Goal: Subscribe to service/newsletter

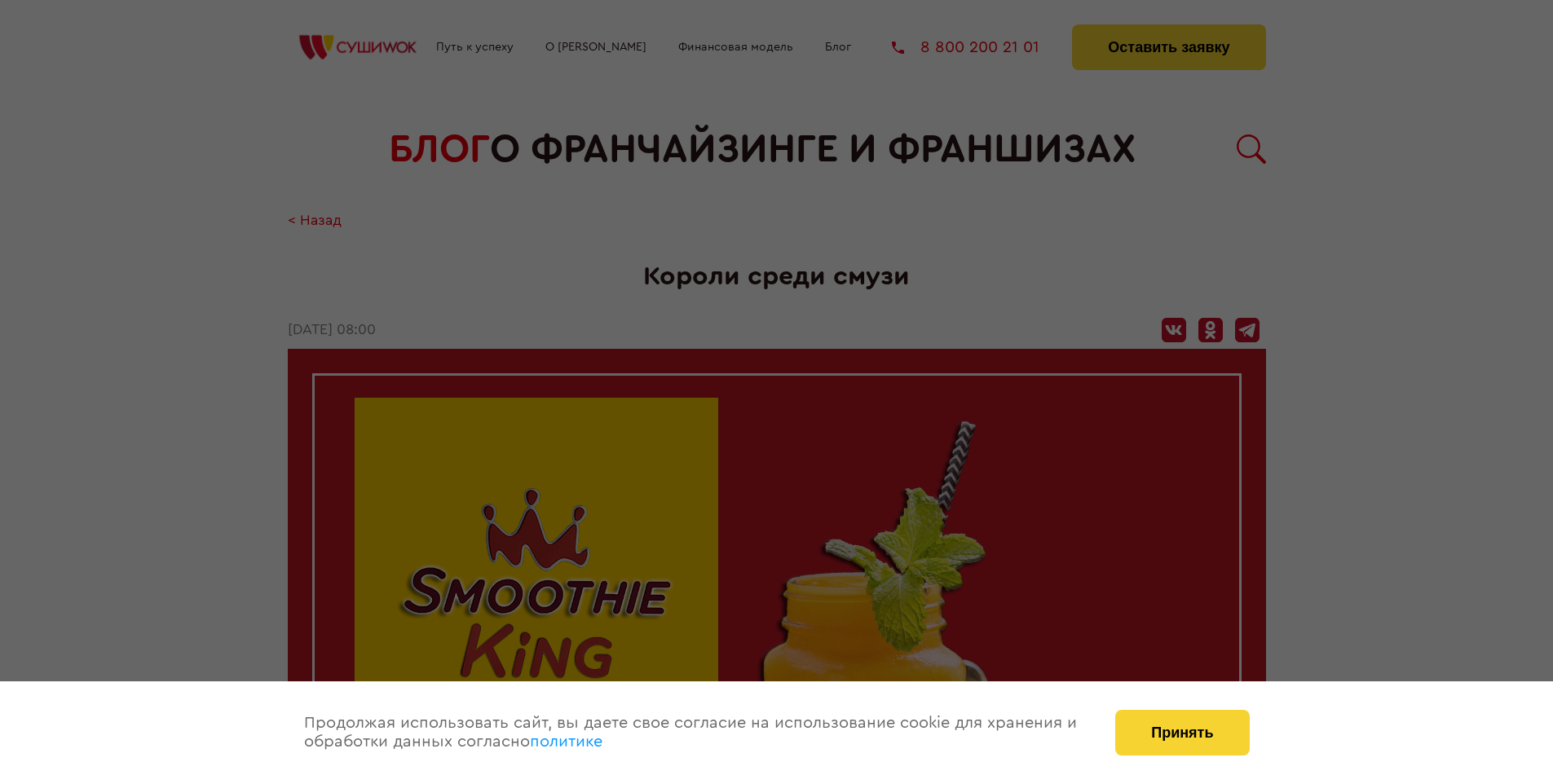
scroll to position [2221, 0]
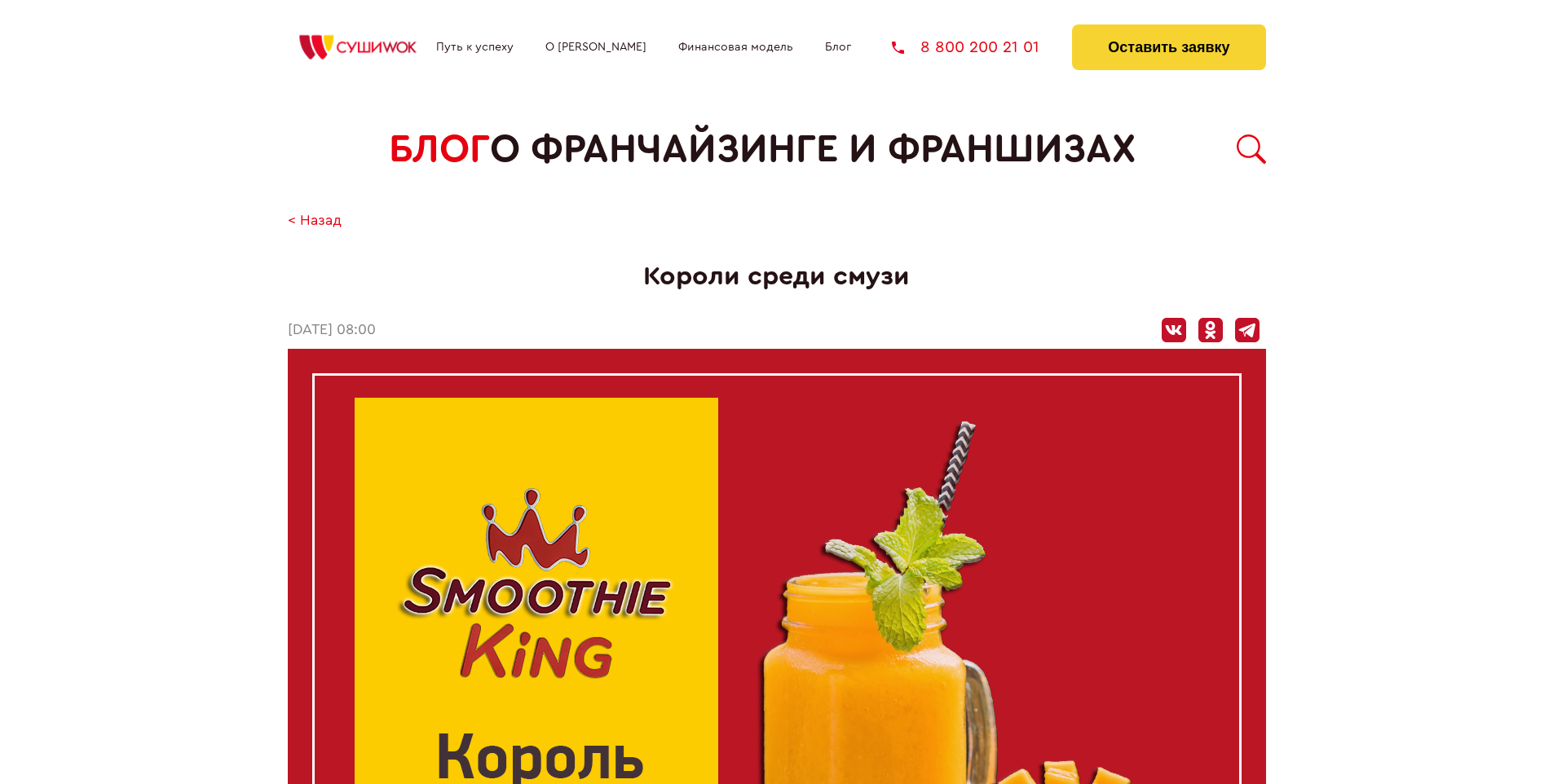
scroll to position [2221, 0]
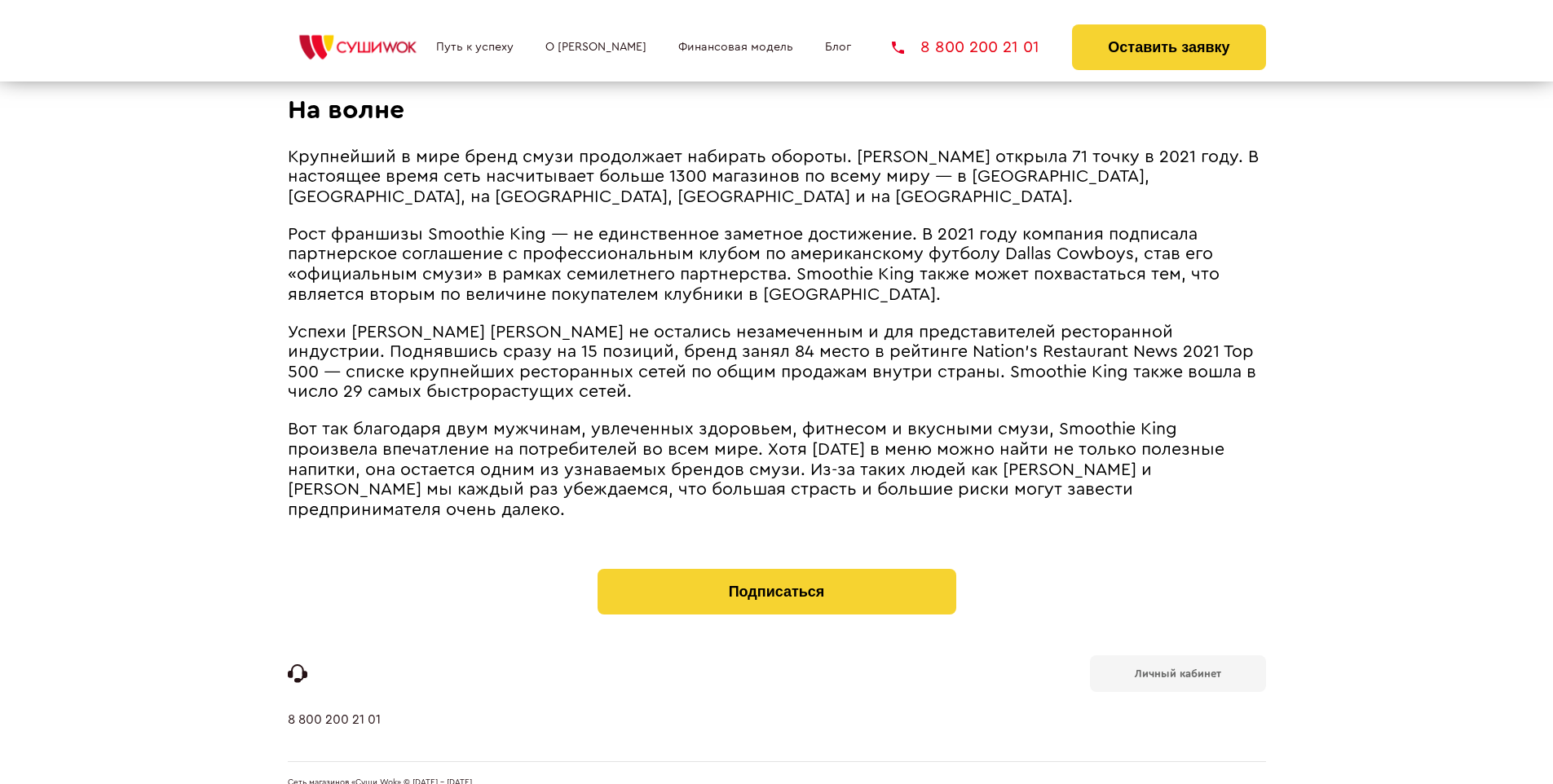
click at [1176, 669] on b "Личный кабинет" at bounding box center [1177, 673] width 86 height 10
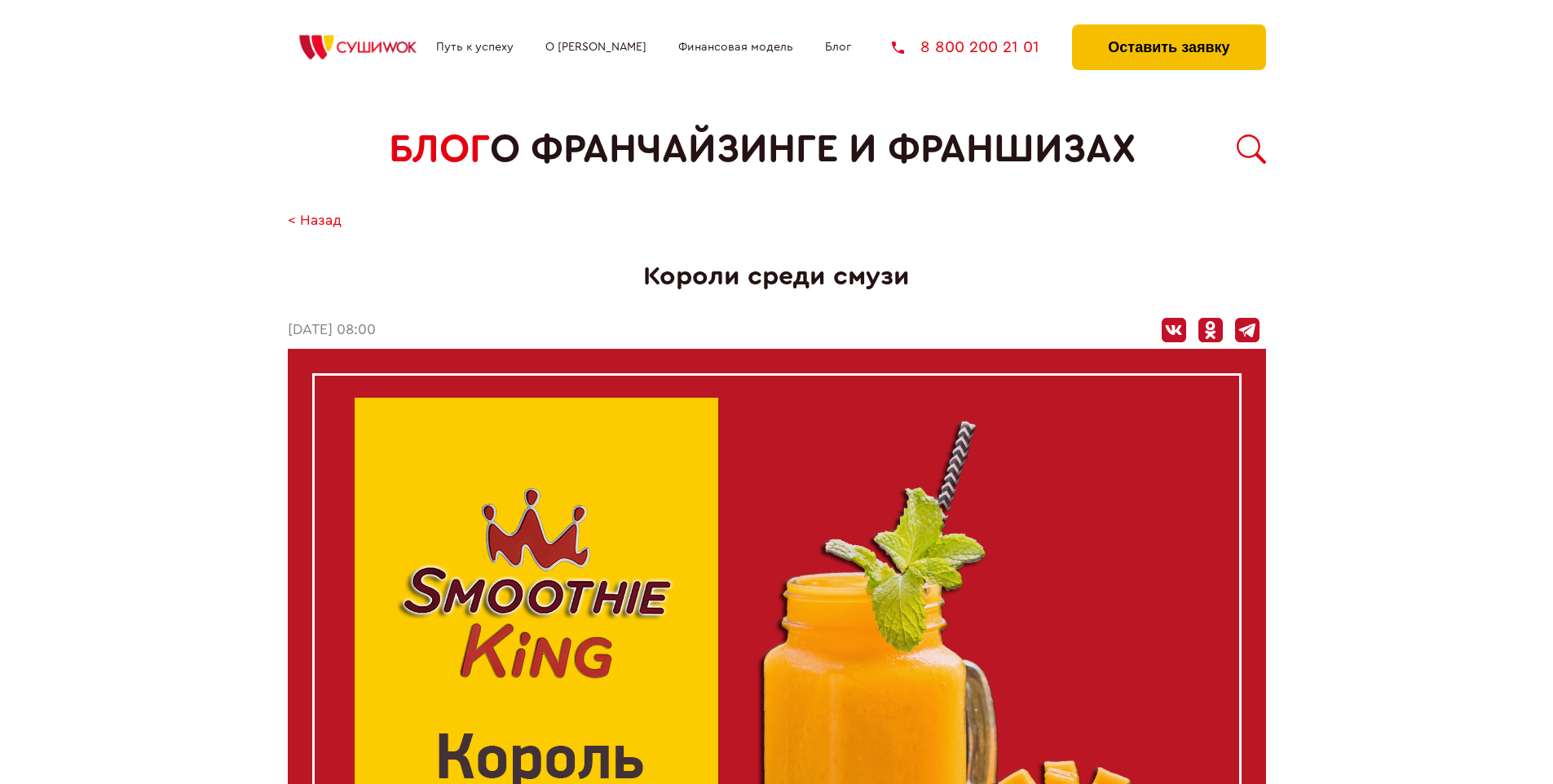
click at [1168, 28] on button "Оставить заявку" at bounding box center [1169, 47] width 193 height 46
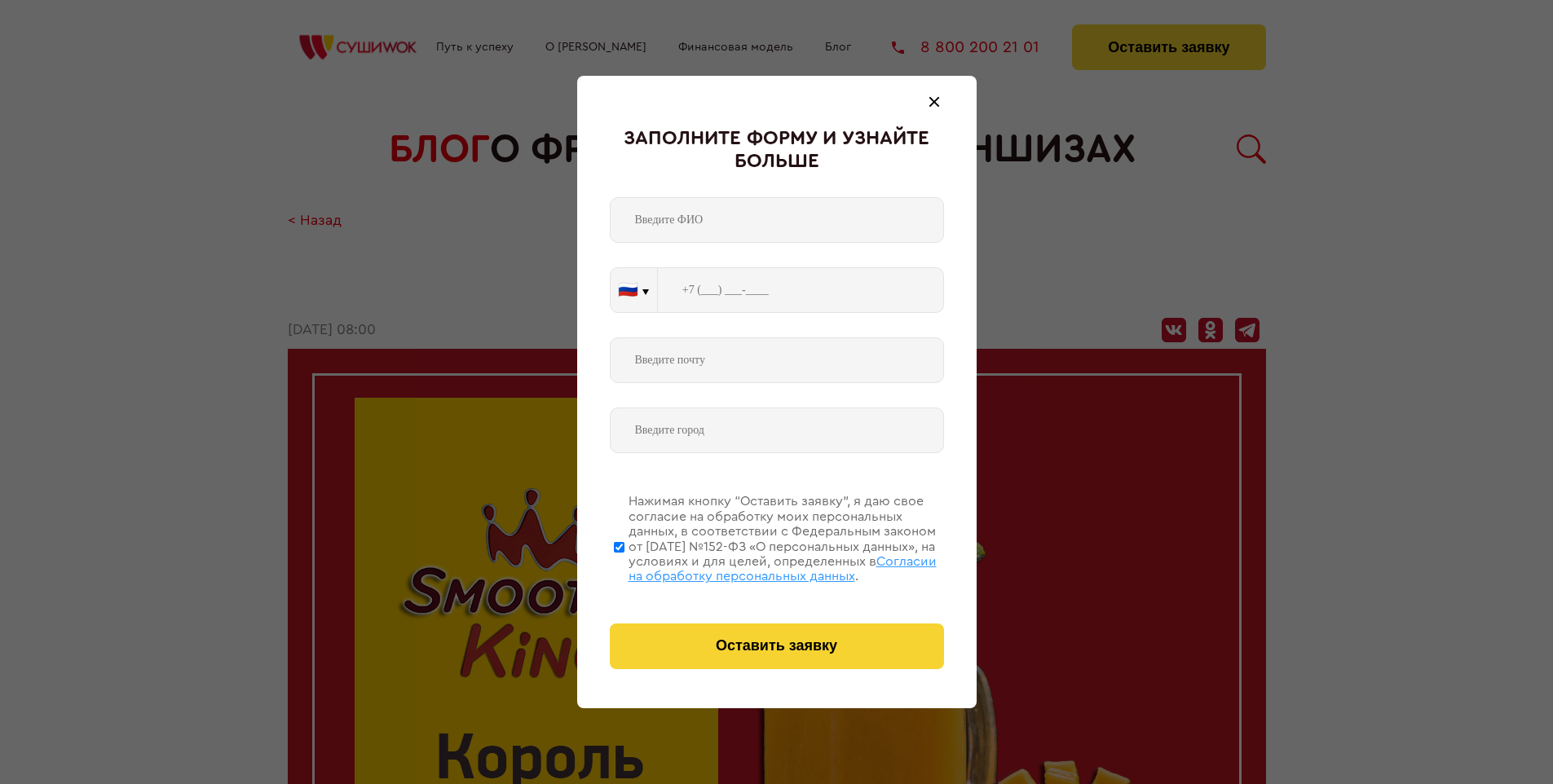
click at [756, 566] on span "Согласии на обработку персональных данных" at bounding box center [782, 569] width 308 height 28
click at [624, 566] on input "Нажимая кнопку “Оставить заявку”, я даю свое согласие на обработку моих персона…" at bounding box center [619, 546] width 10 height 131
checkbox input "false"
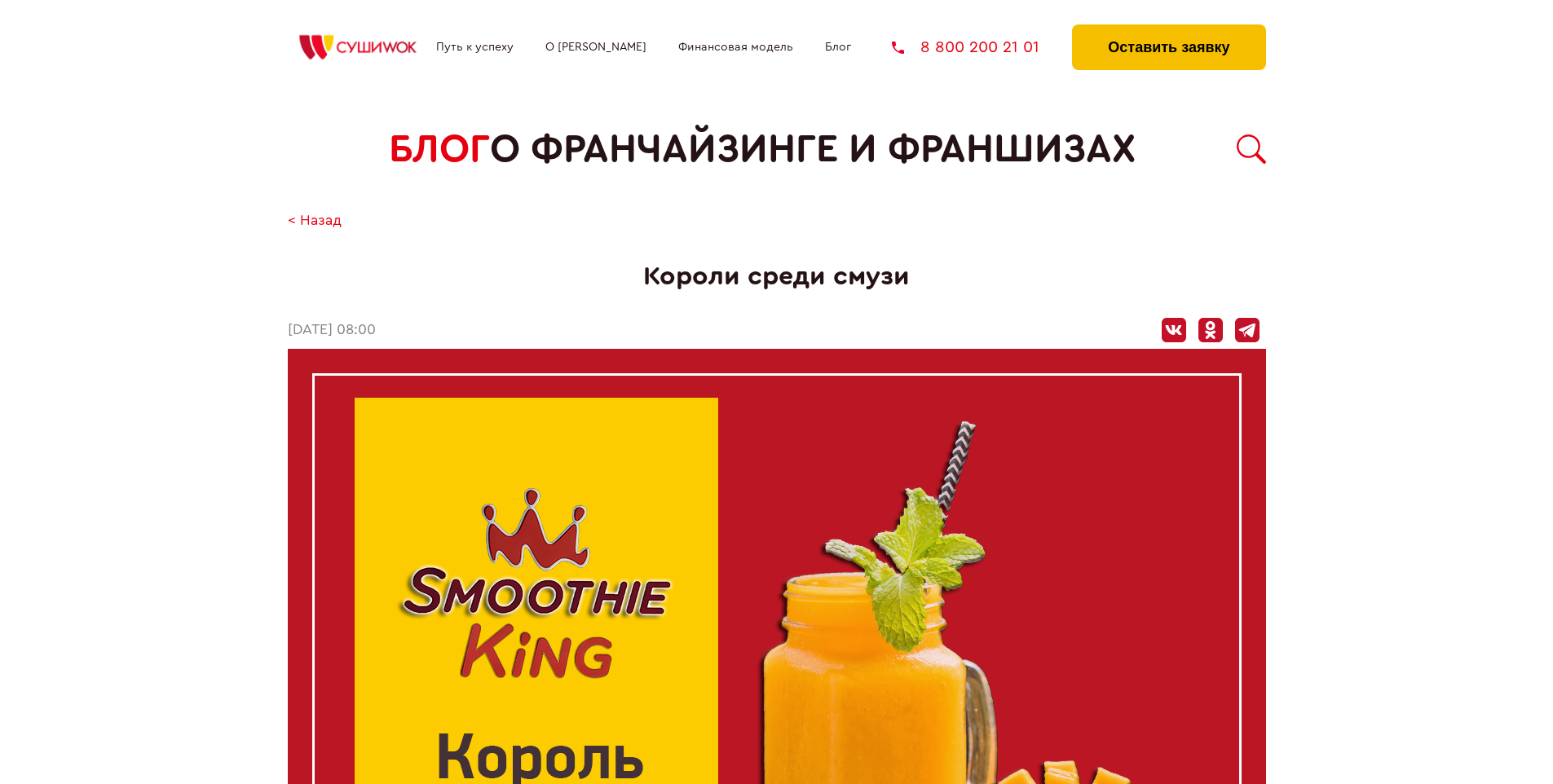
click at [1168, 28] on button "Оставить заявку" at bounding box center [1169, 47] width 193 height 46
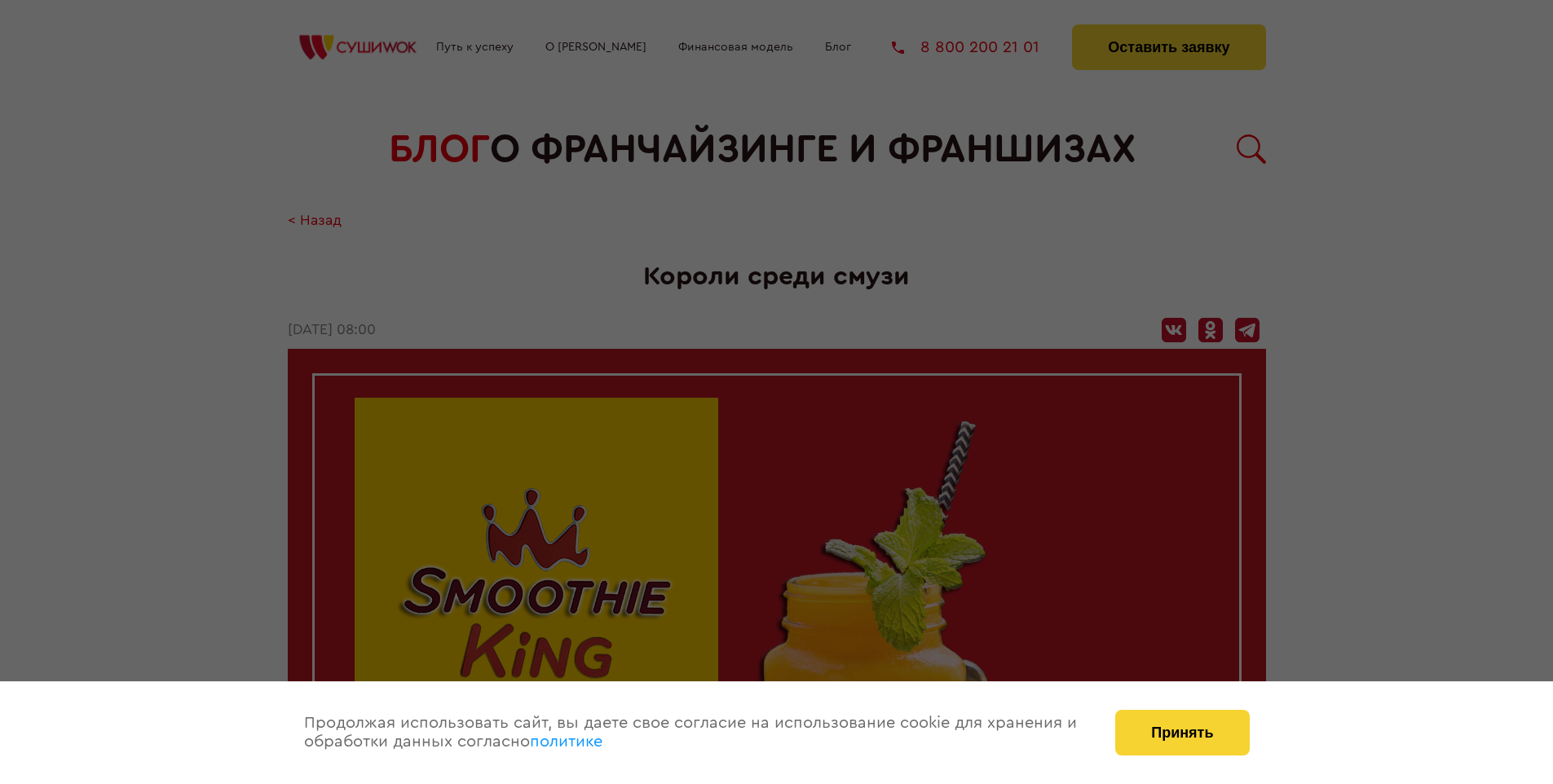
scroll to position [2221, 0]
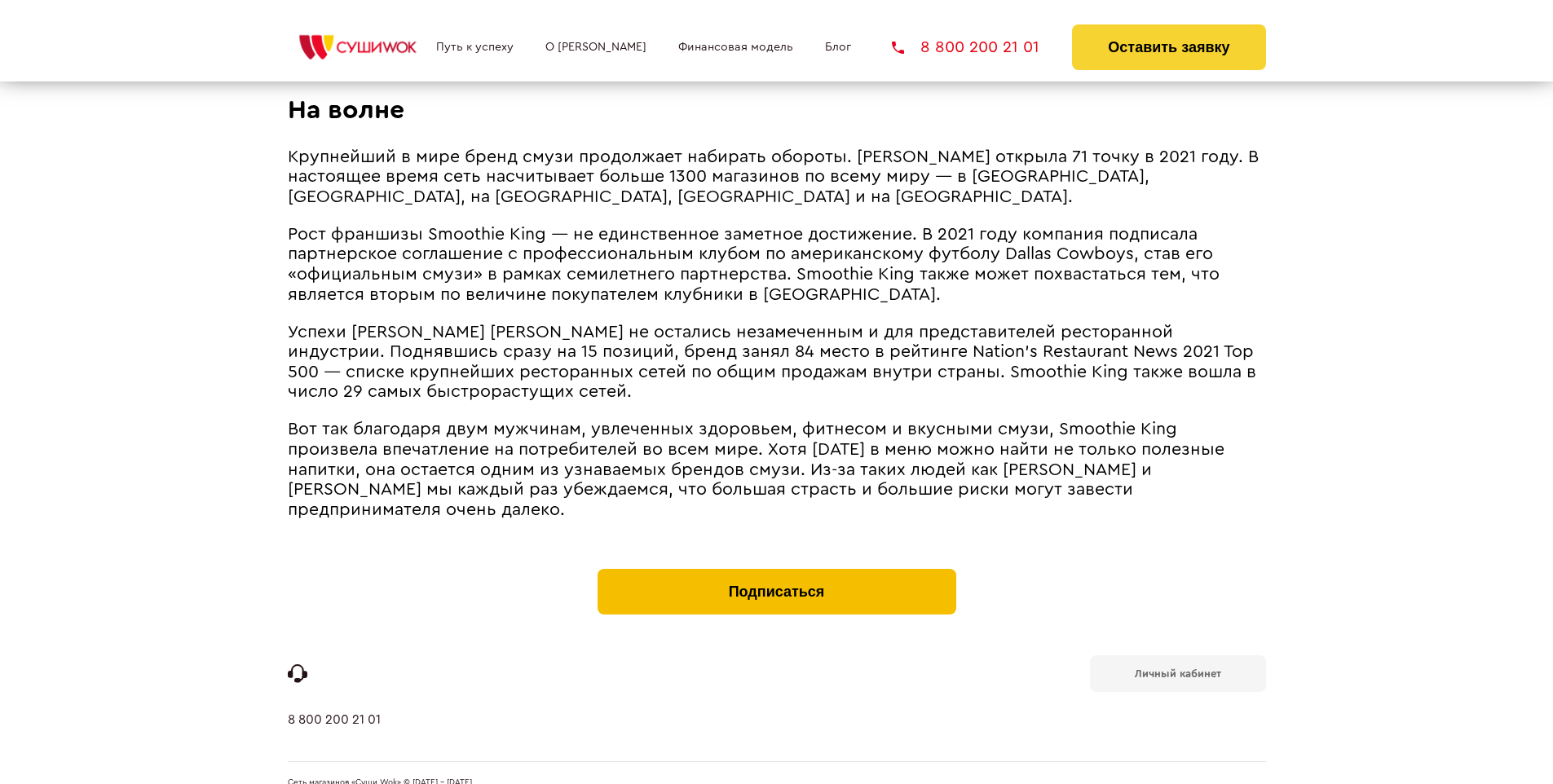
click at [776, 569] on button "Подписаться" at bounding box center [776, 592] width 359 height 46
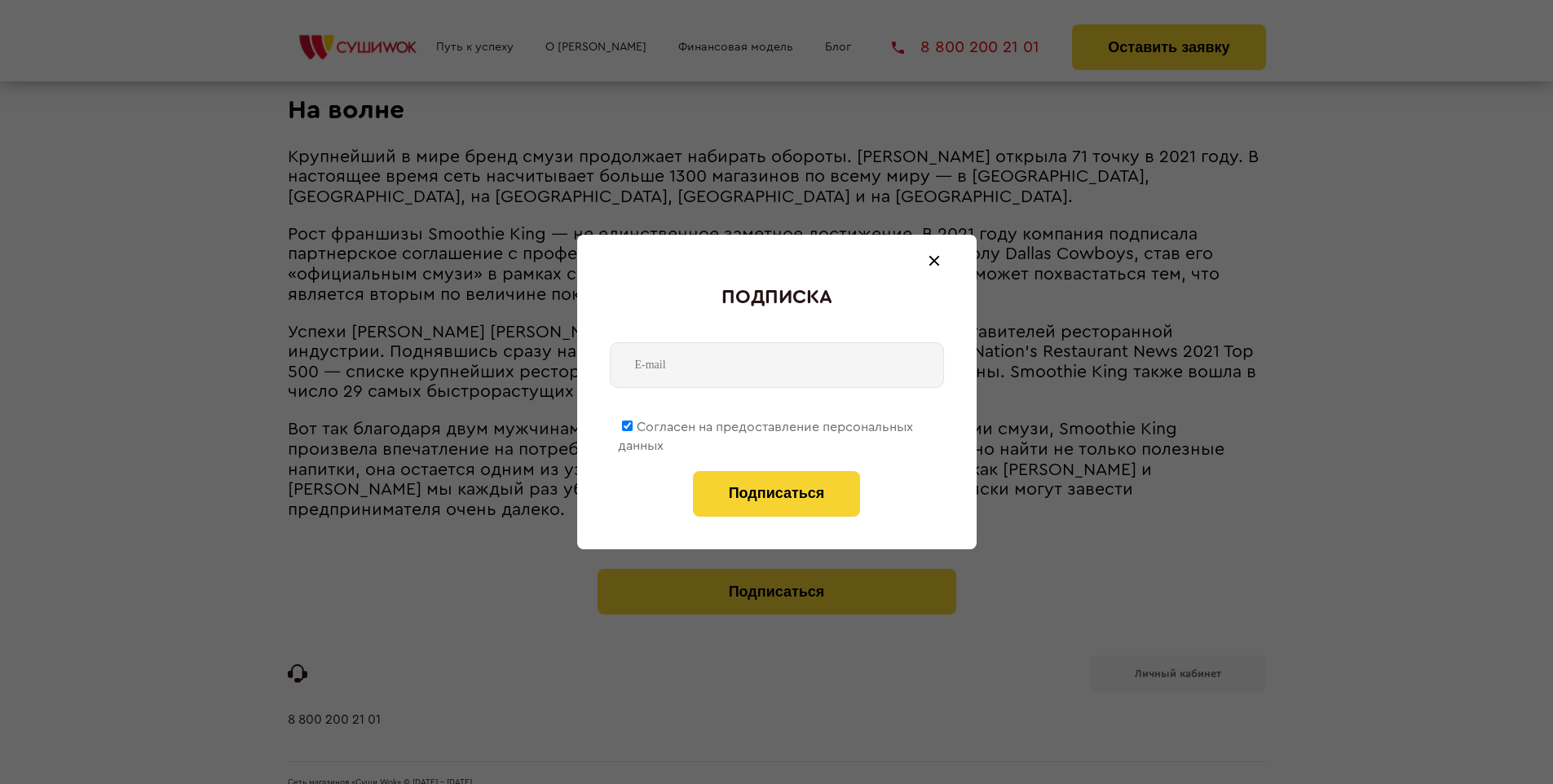
click at [766, 423] on span "Согласен на предоставление персональных данных" at bounding box center [765, 437] width 295 height 32
click at [633, 423] on input "Согласен на предоставление персональных данных" at bounding box center [626, 425] width 10 height 10
checkbox input "false"
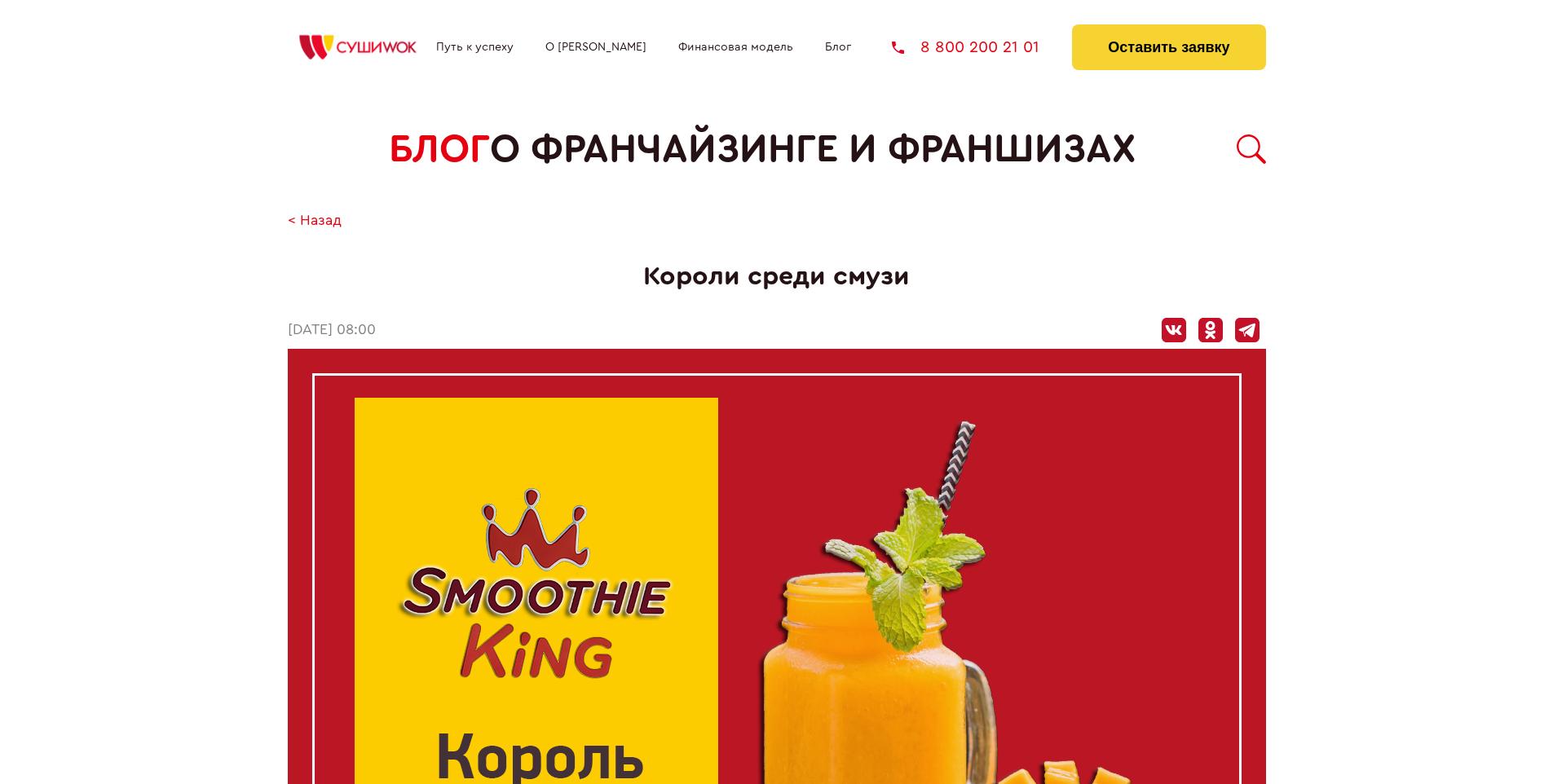
scroll to position [2221, 0]
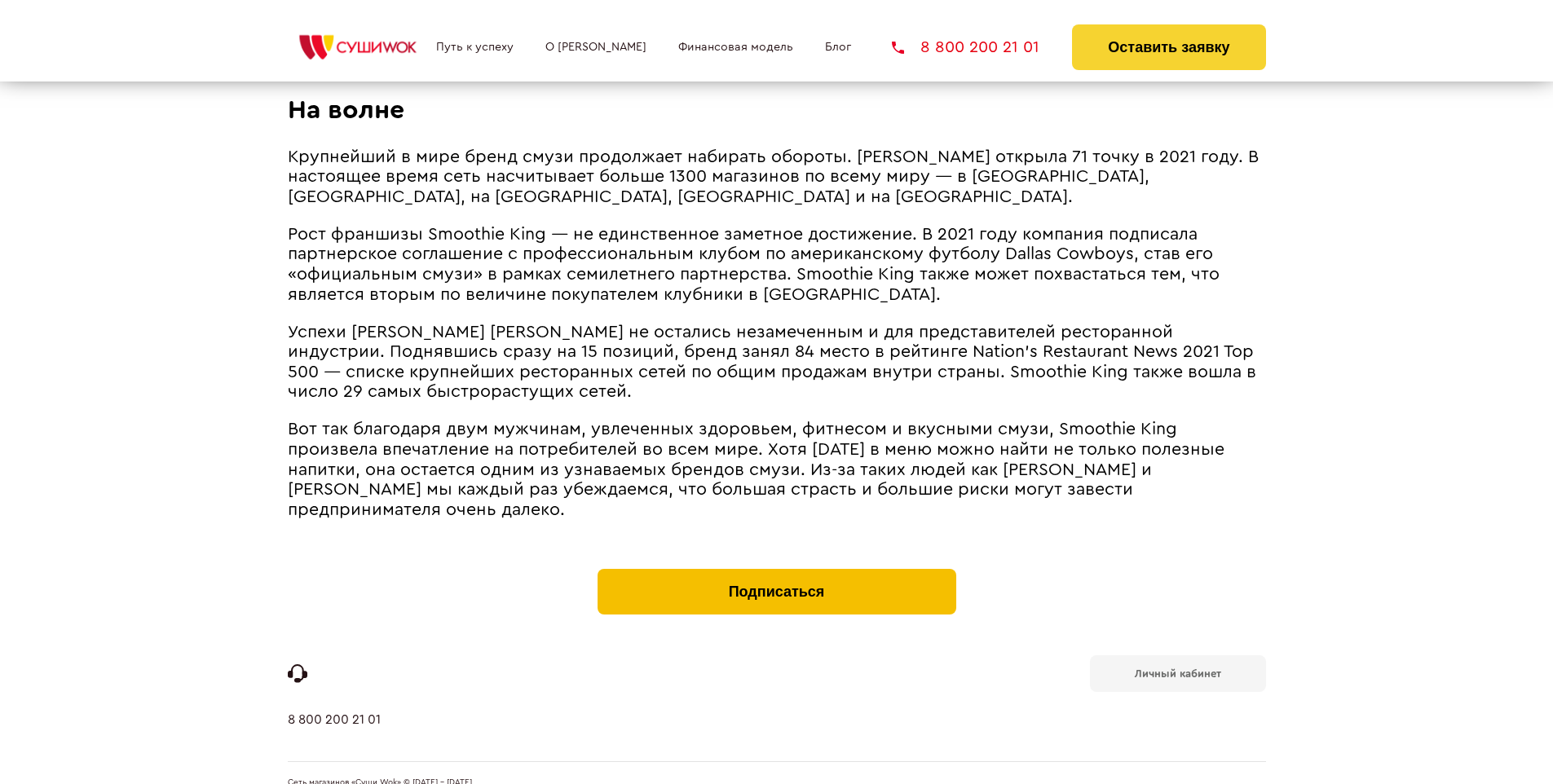
click at [776, 569] on button "Подписаться" at bounding box center [776, 592] width 359 height 46
